Goal: Information Seeking & Learning: Learn about a topic

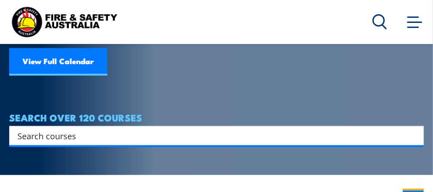
click at [71, 129] on input "Search input" at bounding box center [210, 136] width 386 height 14
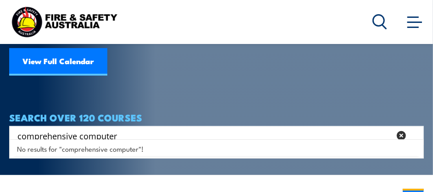
type input "comprehensive computer"
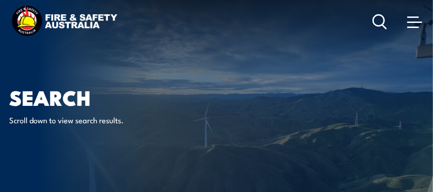
click at [109, 123] on p "Scroll down to view search results." at bounding box center [92, 120] width 167 height 11
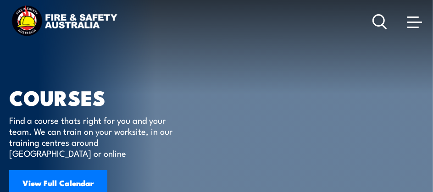
click at [416, 25] on span at bounding box center [414, 22] width 15 height 10
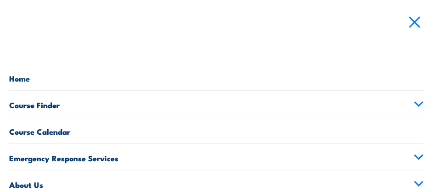
click at [44, 102] on link "Course Finder" at bounding box center [216, 104] width 415 height 26
